Goal: Task Accomplishment & Management: Manage account settings

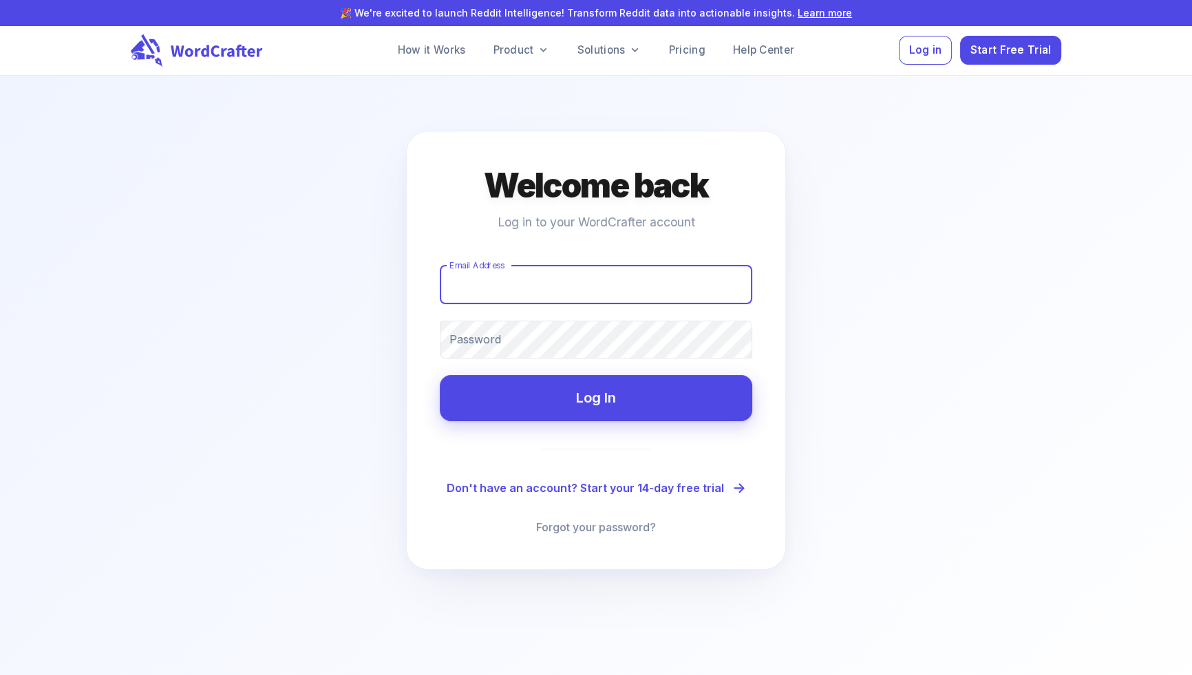
type input "[EMAIL_ADDRESS][DOMAIN_NAME]"
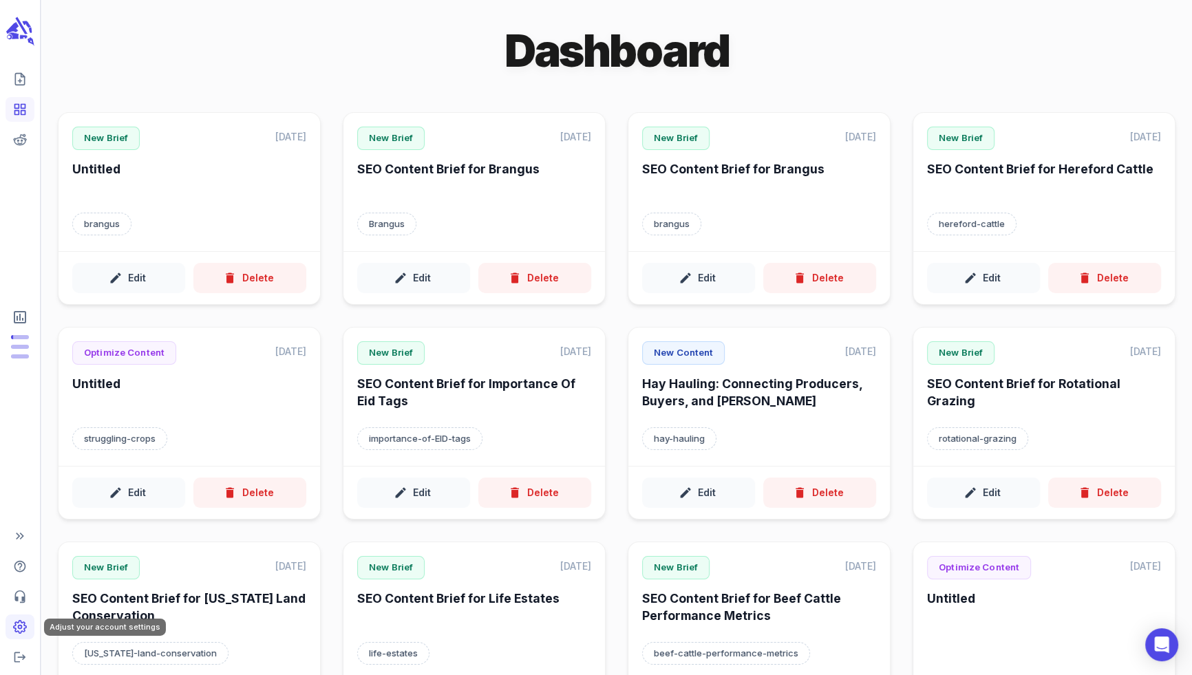
click at [18, 623] on icon "Adjust your account settings" at bounding box center [20, 627] width 14 height 14
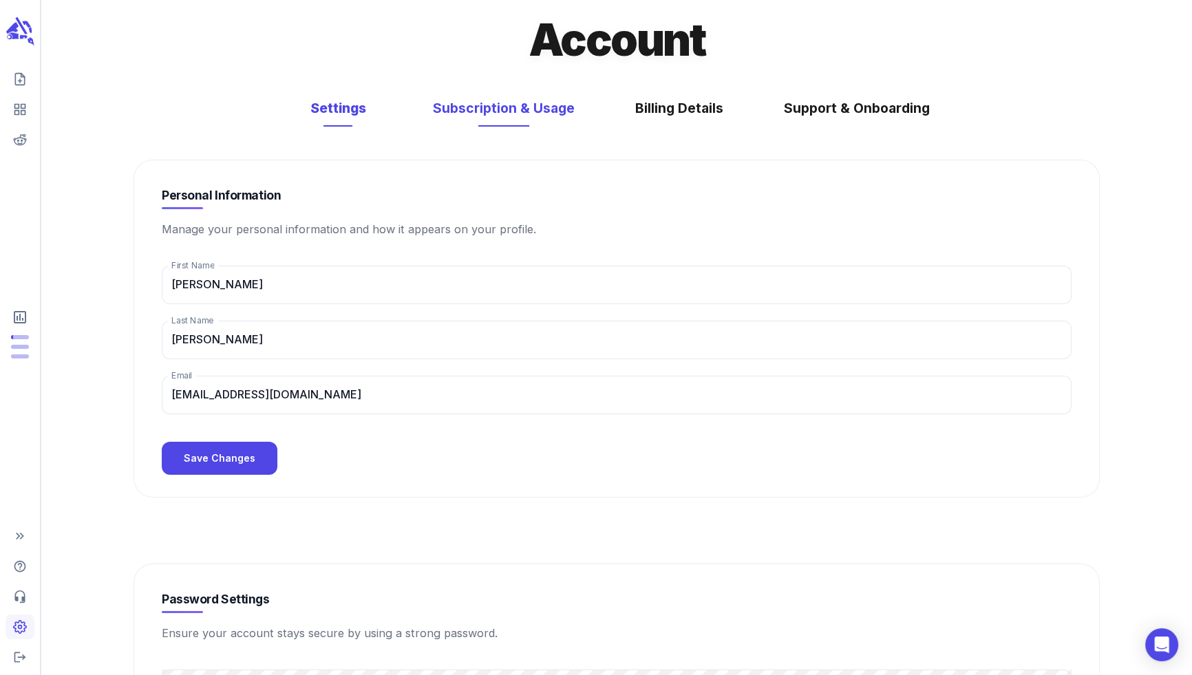
click at [539, 117] on button "Subscription & Usage" at bounding box center [503, 108] width 169 height 36
